Goal: Transaction & Acquisition: Obtain resource

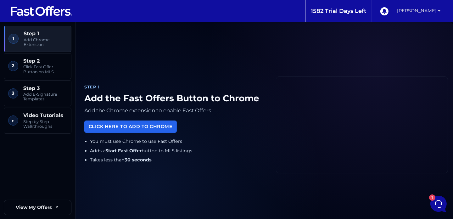
click at [408, 10] on link "[PERSON_NAME]" at bounding box center [419, 11] width 48 height 22
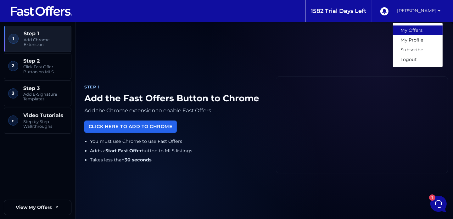
click at [409, 31] on link "My Offers" at bounding box center [418, 30] width 50 height 10
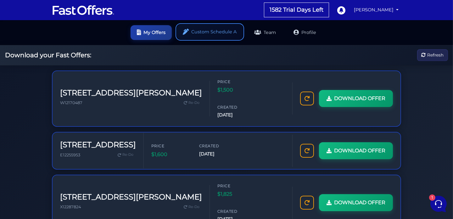
click at [217, 31] on link "Custom Schedule A" at bounding box center [210, 32] width 66 height 15
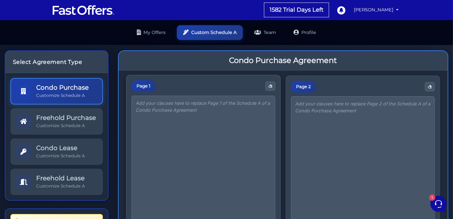
scroll to position [31, 0]
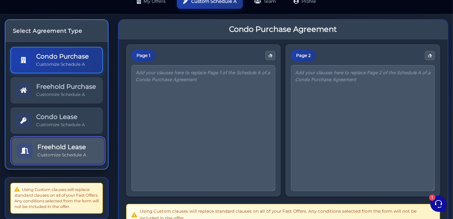
click at [62, 145] on h5 "Freehold Lease" at bounding box center [61, 147] width 49 height 8
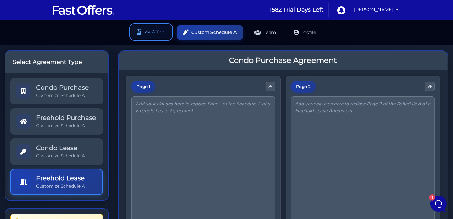
click at [158, 30] on link "My Offers" at bounding box center [151, 32] width 41 height 15
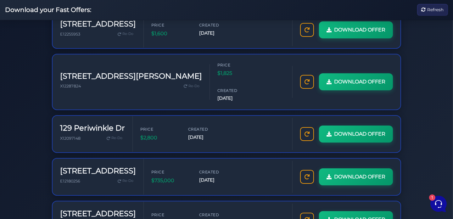
scroll to position [126, 0]
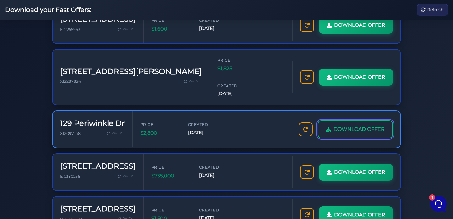
click at [360, 125] on span "DOWNLOAD OFFER" at bounding box center [359, 129] width 51 height 8
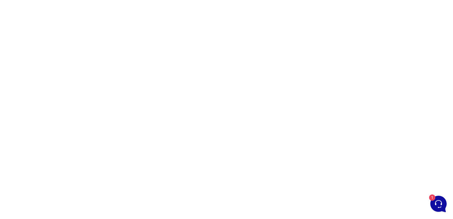
scroll to position [63, 0]
click at [415, 43] on div at bounding box center [226, 115] width 453 height 315
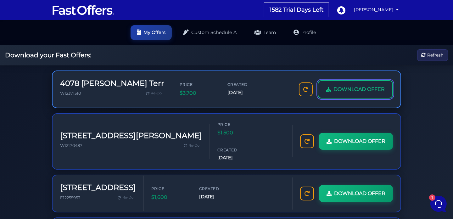
click at [369, 87] on span "DOWNLOAD OFFER" at bounding box center [359, 89] width 51 height 8
